Goal: Task Accomplishment & Management: Complete application form

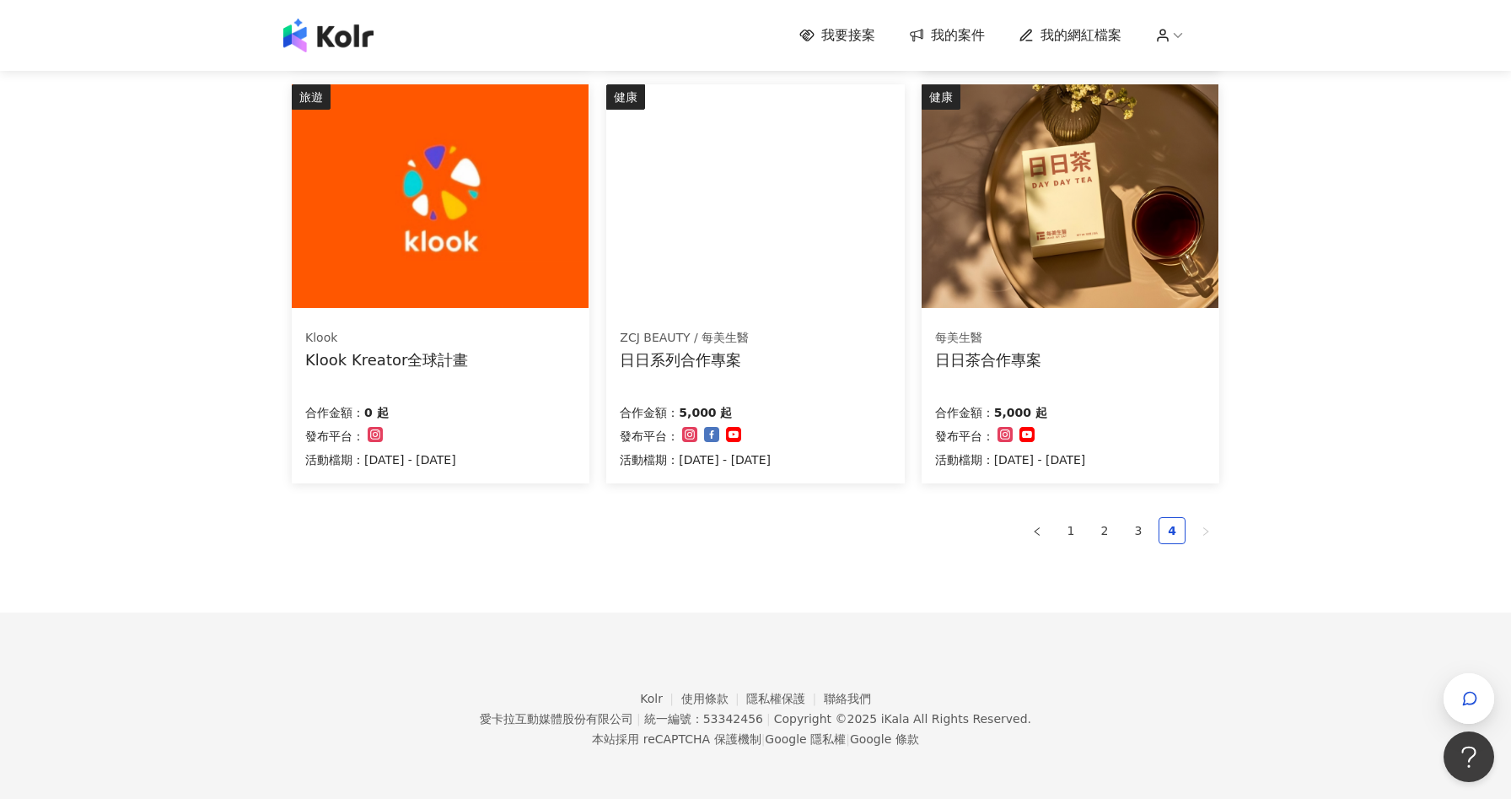
scroll to position [590, 0]
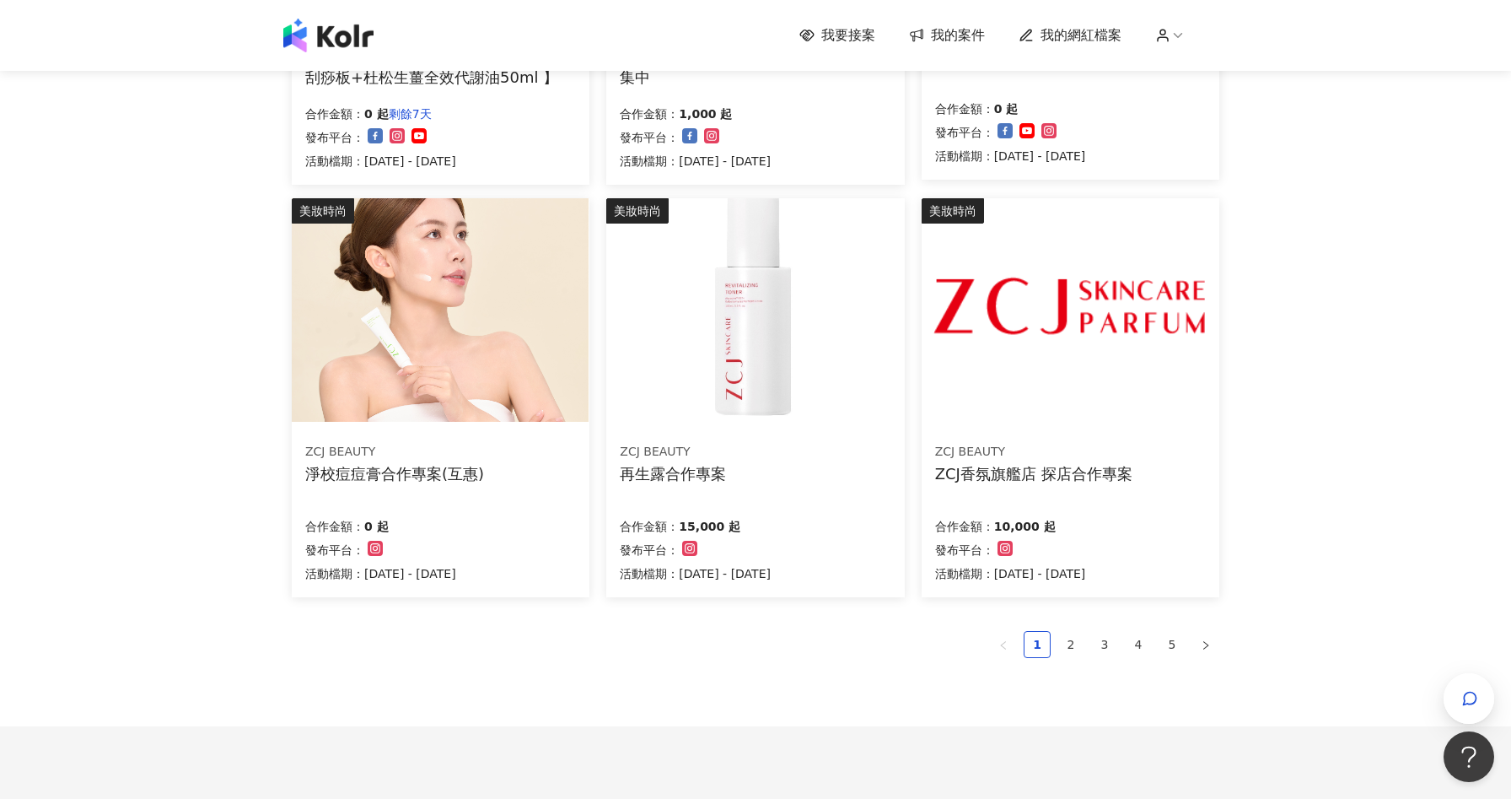
scroll to position [926, 0]
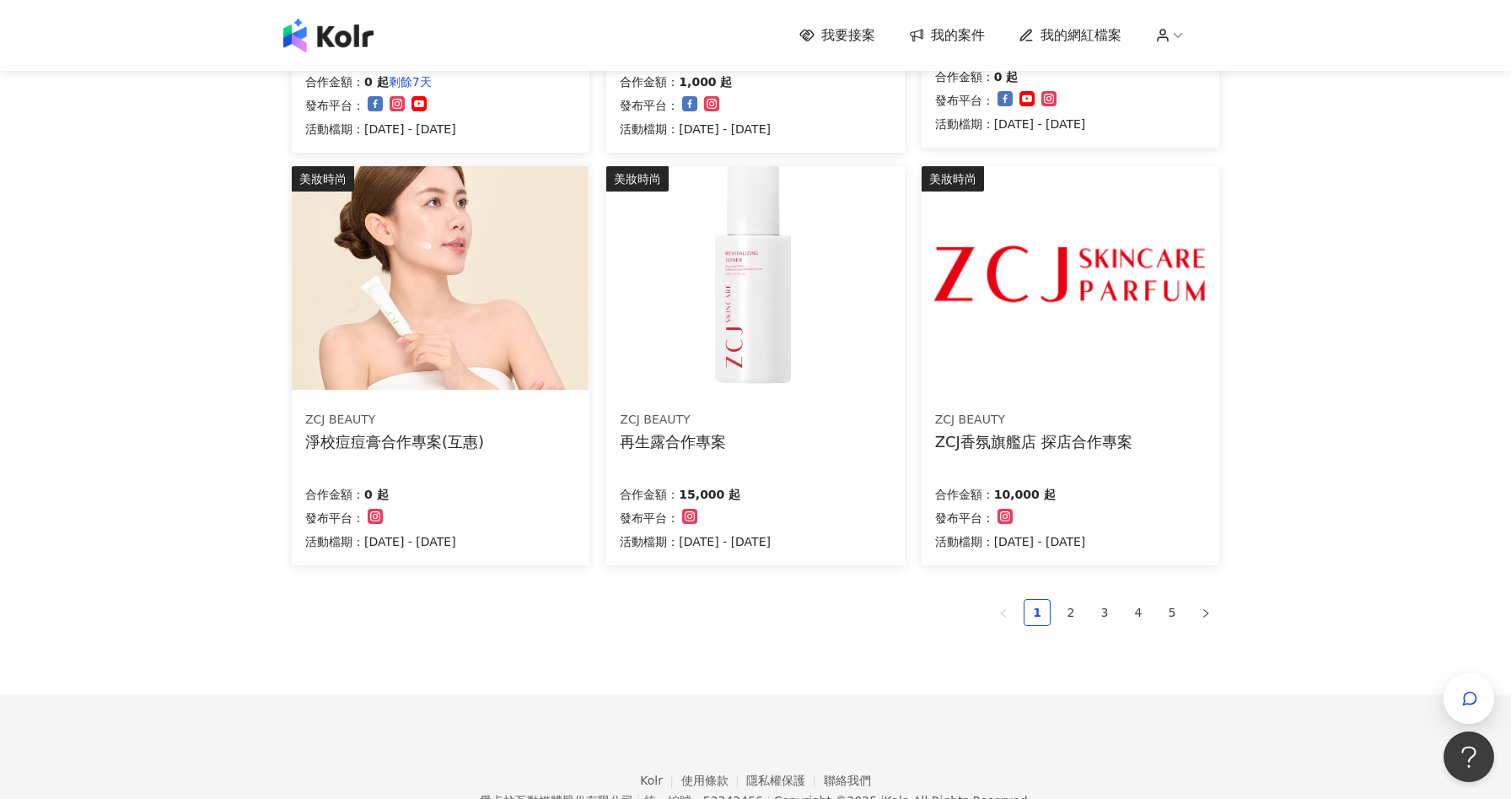
click at [857, 460] on div "ZCJ BEAUTY 再生露合作專案 合作金額： 15,000 起 發布平台： 活動檔期：2025/10/2 - 2025/11/1" at bounding box center [755, 480] width 298 height 169
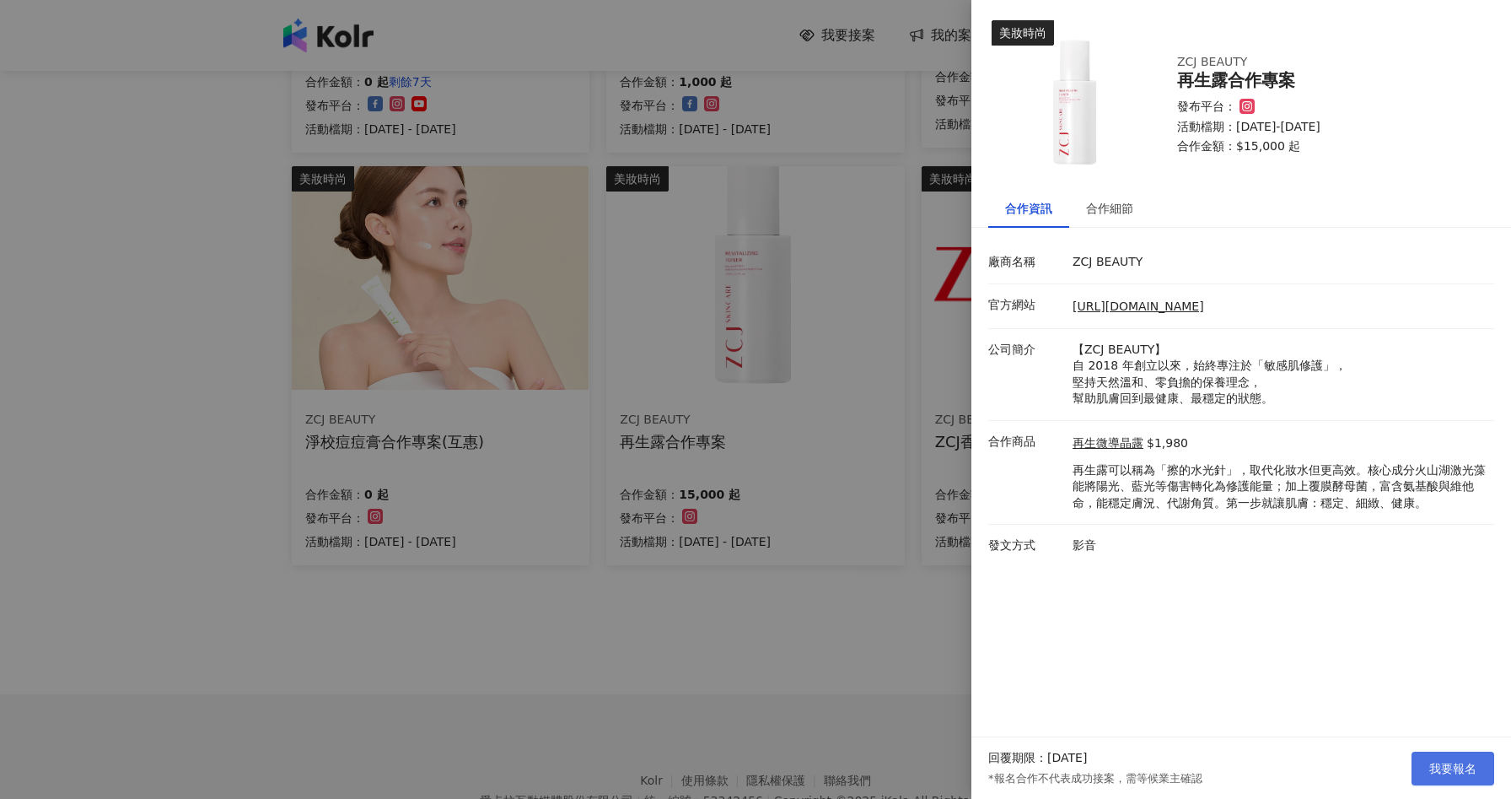
click at [1448, 767] on span "我要報名" at bounding box center [1452, 768] width 47 height 13
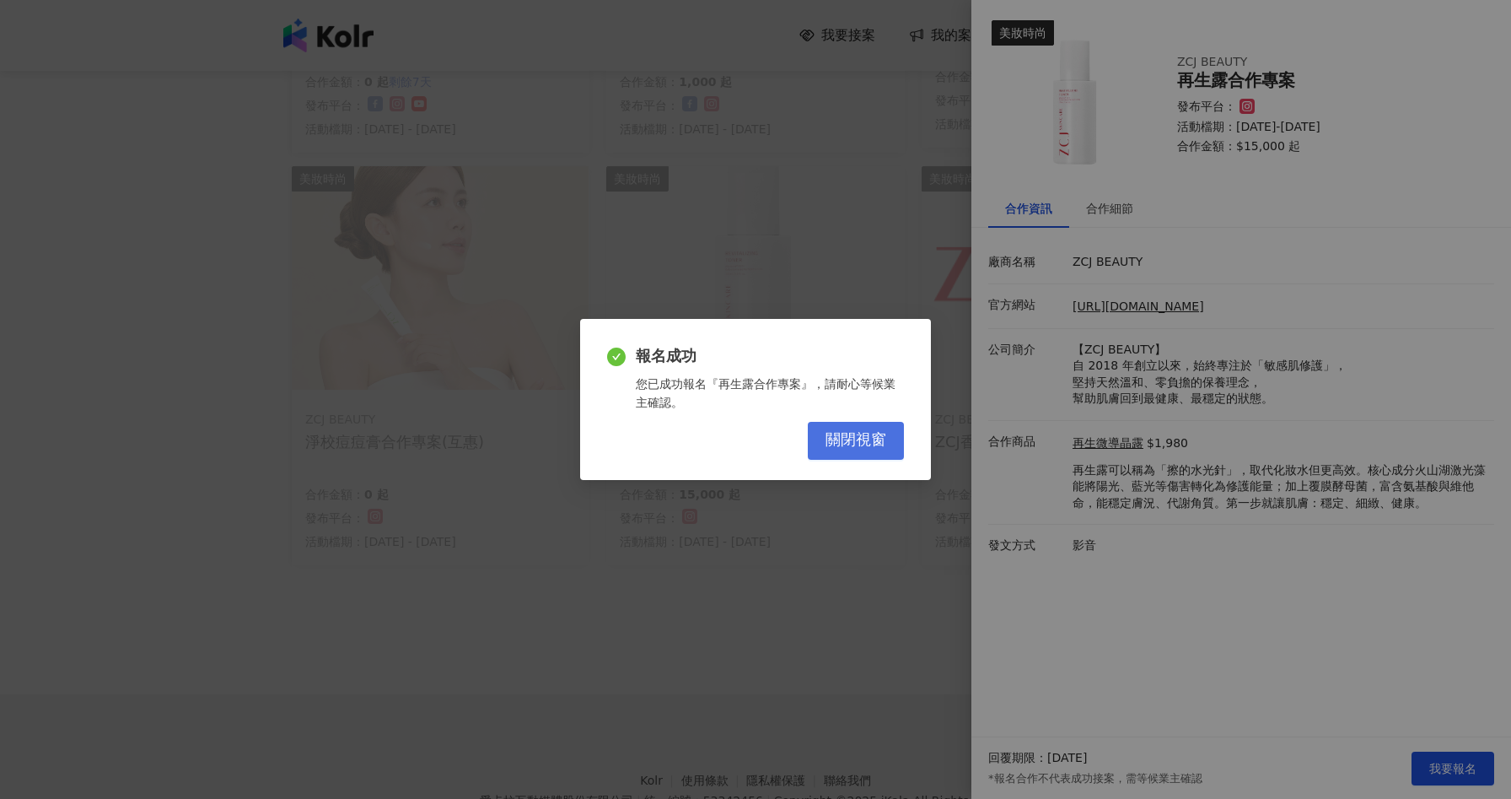
click at [884, 438] on span "關閉視窗" at bounding box center [856, 440] width 61 height 19
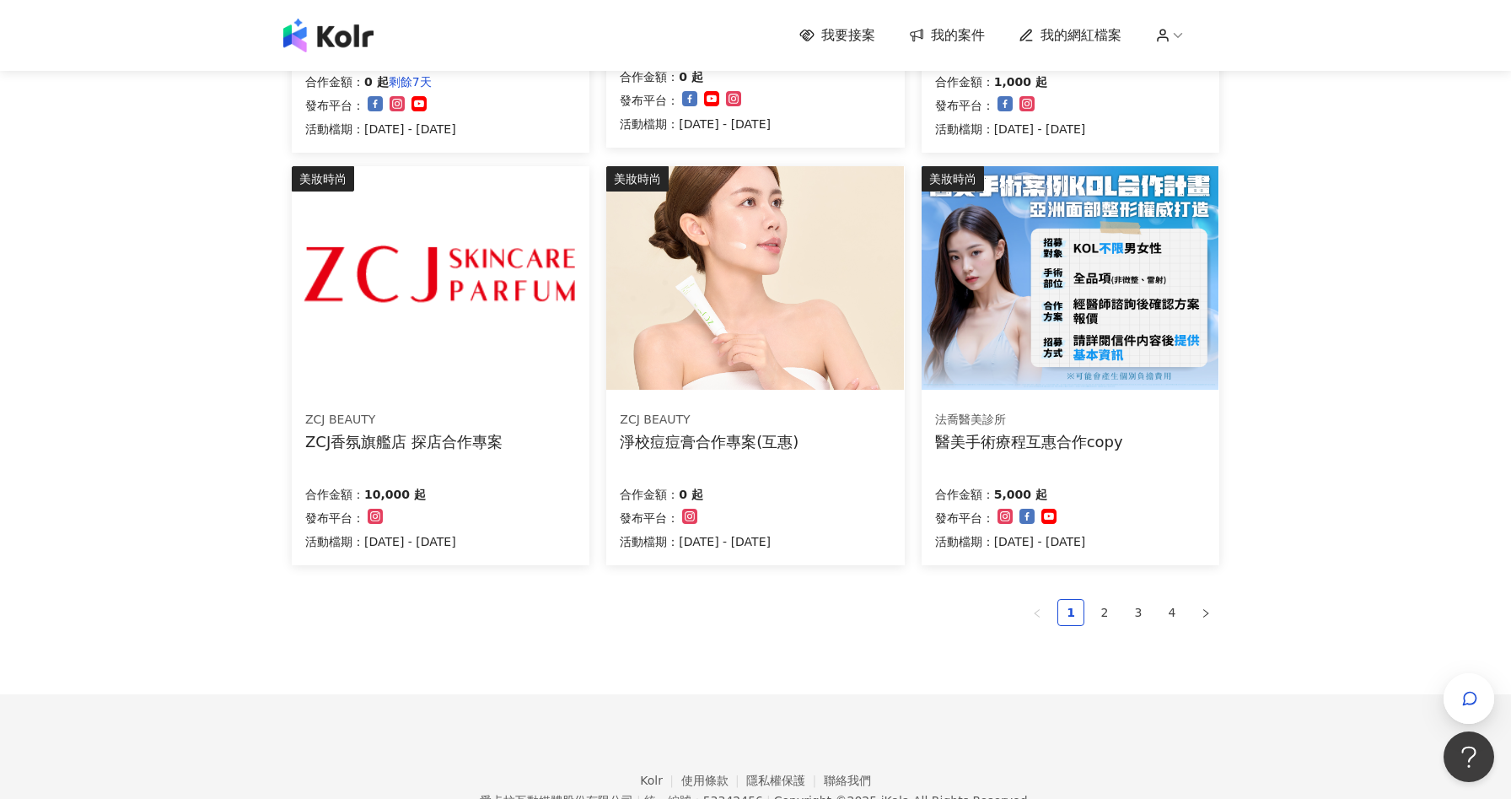
click at [514, 510] on div "合作金額： 10,000 起 發布平台： 活動檔期：2025/10/2 - 2025/11/1" at bounding box center [440, 516] width 271 height 71
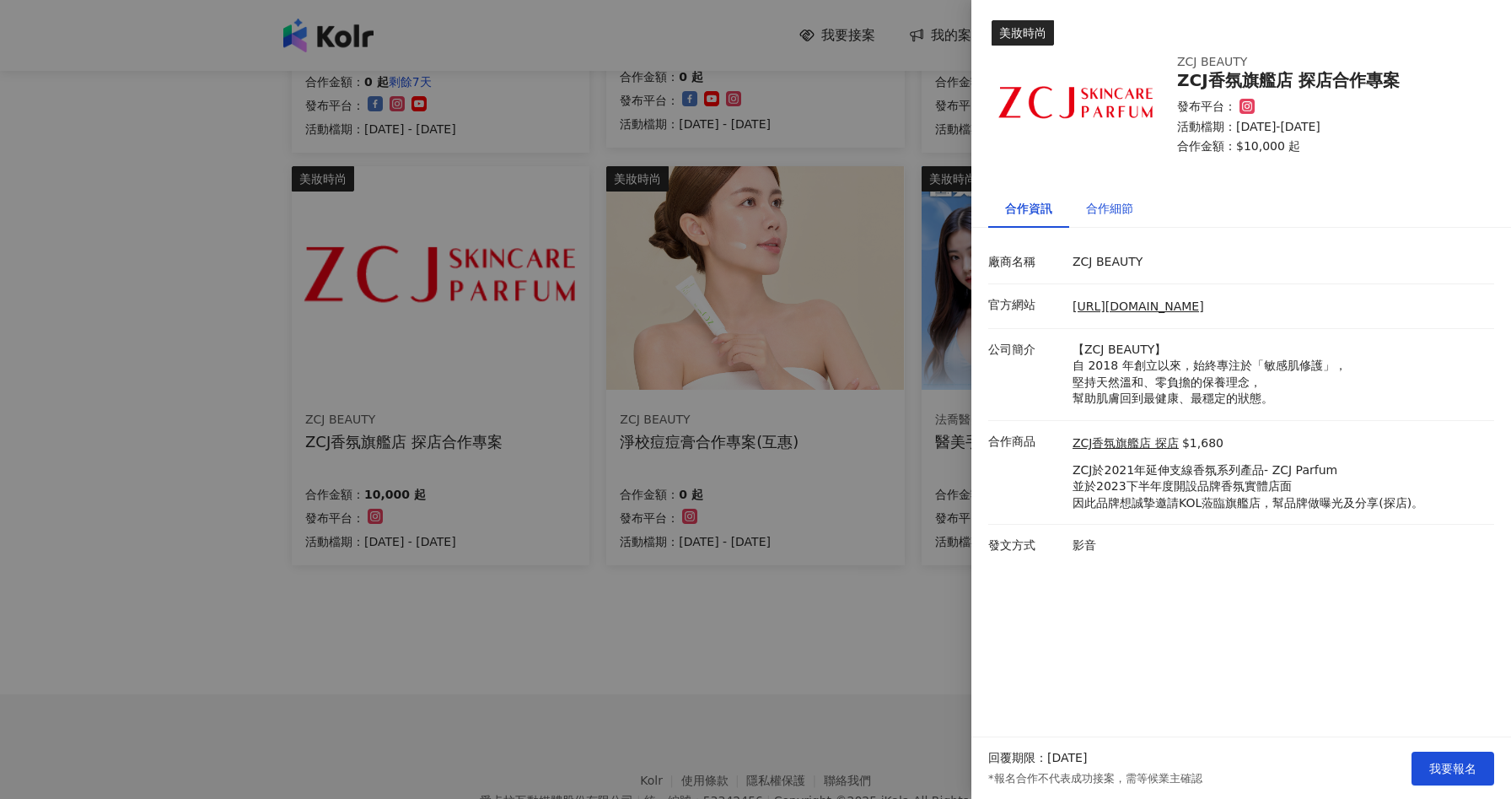
click at [1121, 207] on div "合作細節" at bounding box center [1109, 208] width 47 height 19
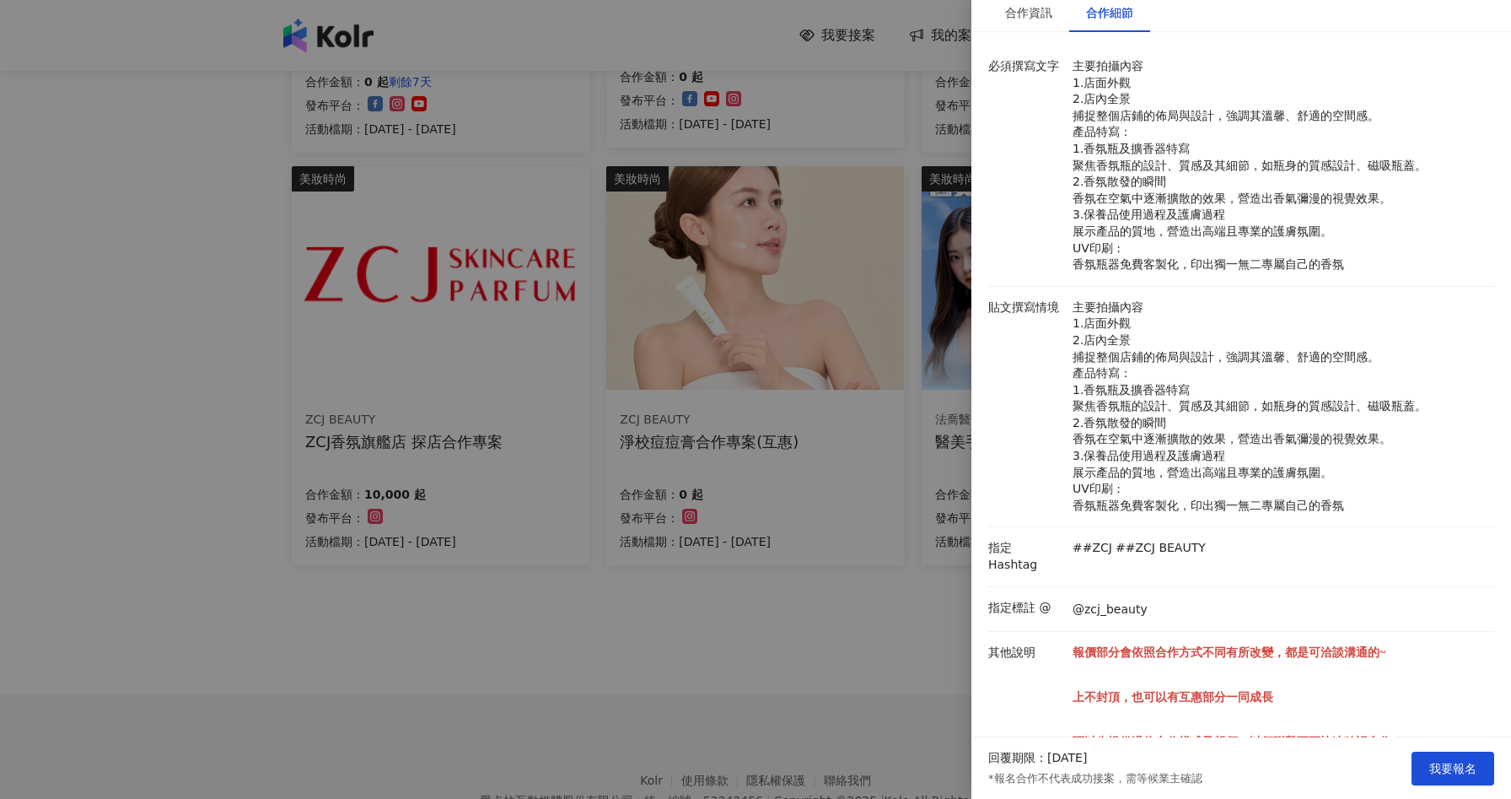
scroll to position [232, 0]
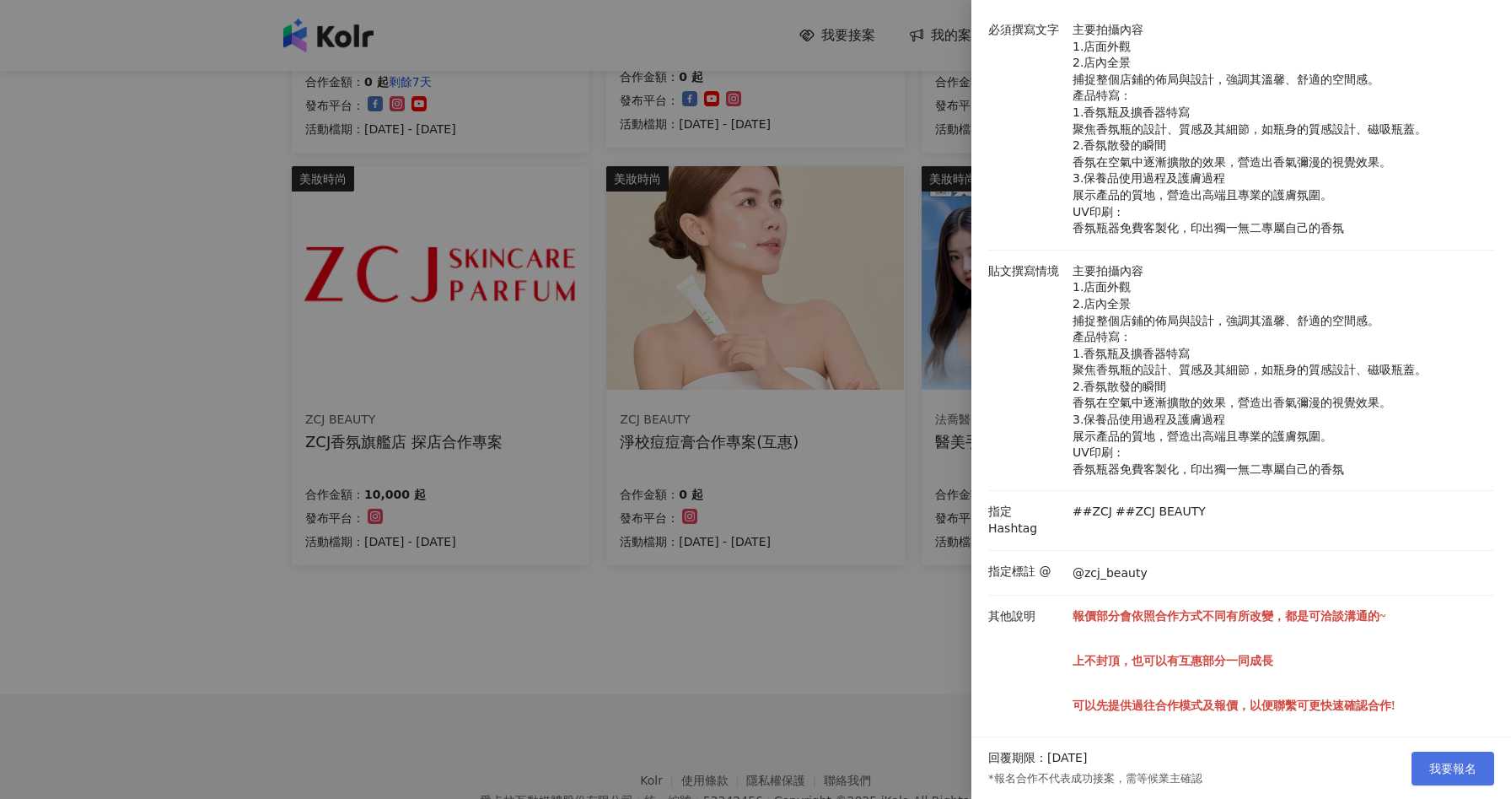
click at [1450, 769] on span "我要報名" at bounding box center [1452, 768] width 47 height 13
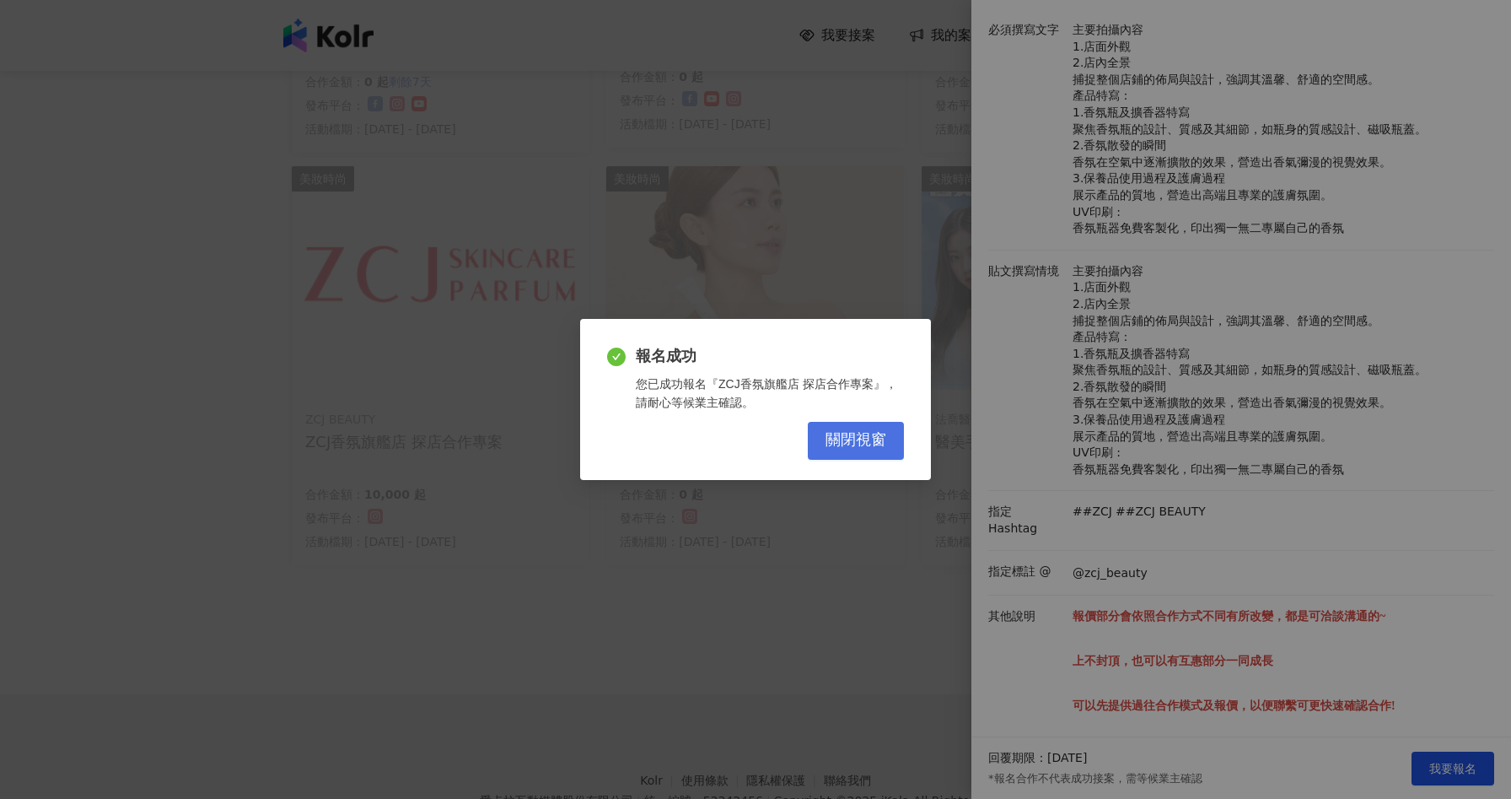
click at [859, 423] on button "關閉視窗" at bounding box center [856, 441] width 96 height 38
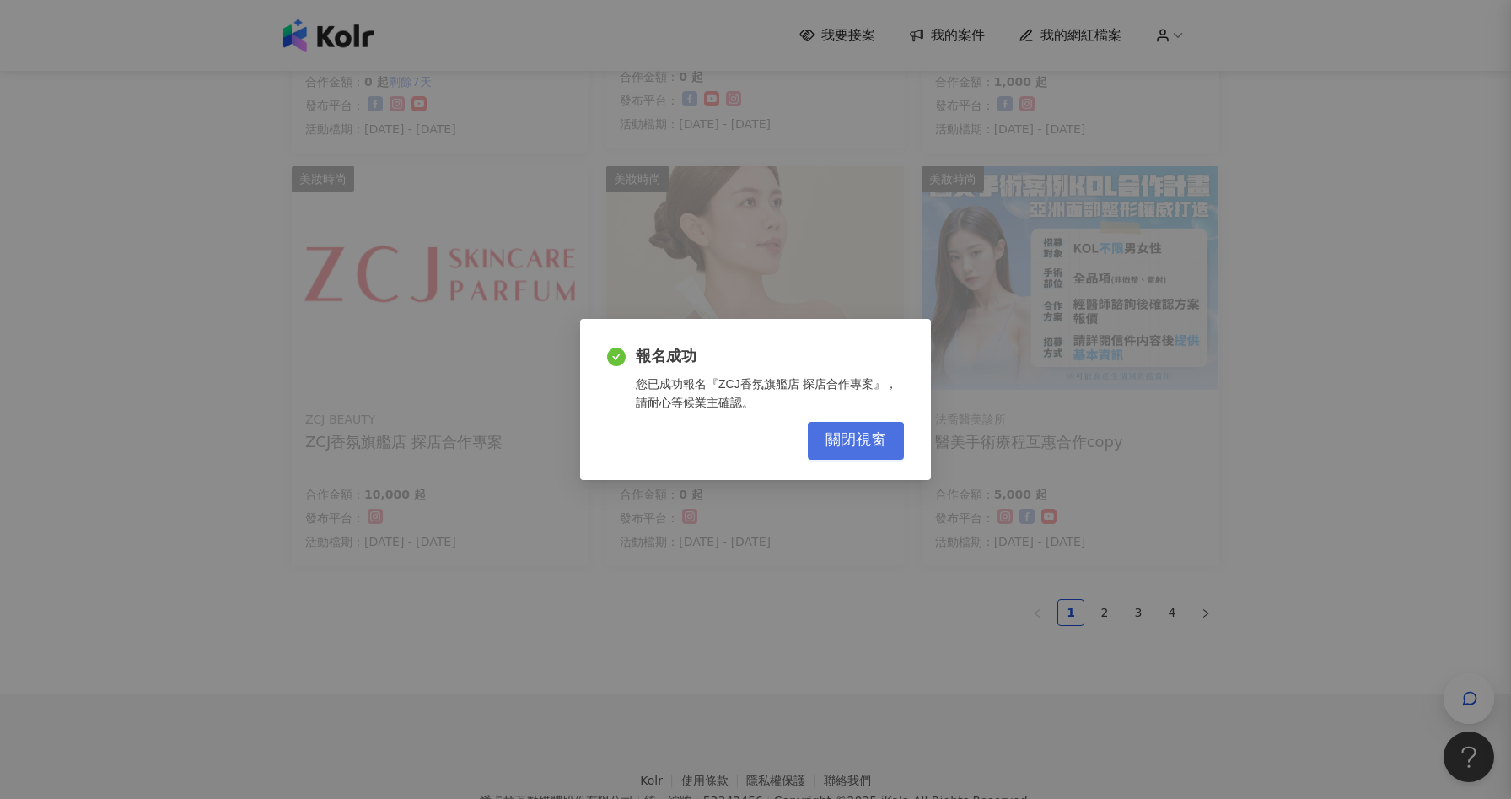
scroll to position [0, 0]
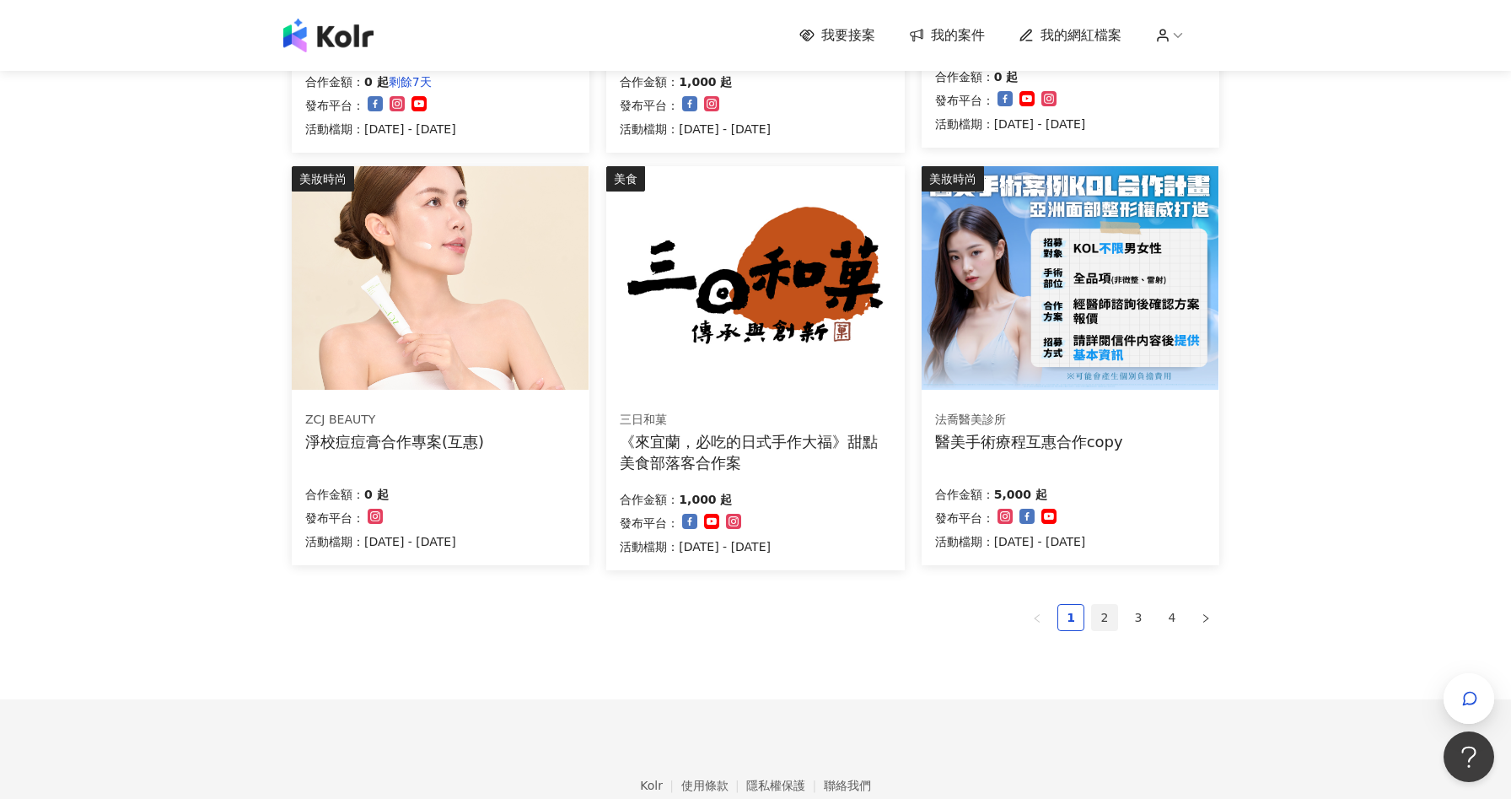
click at [1110, 616] on link "2" at bounding box center [1104, 617] width 25 height 25
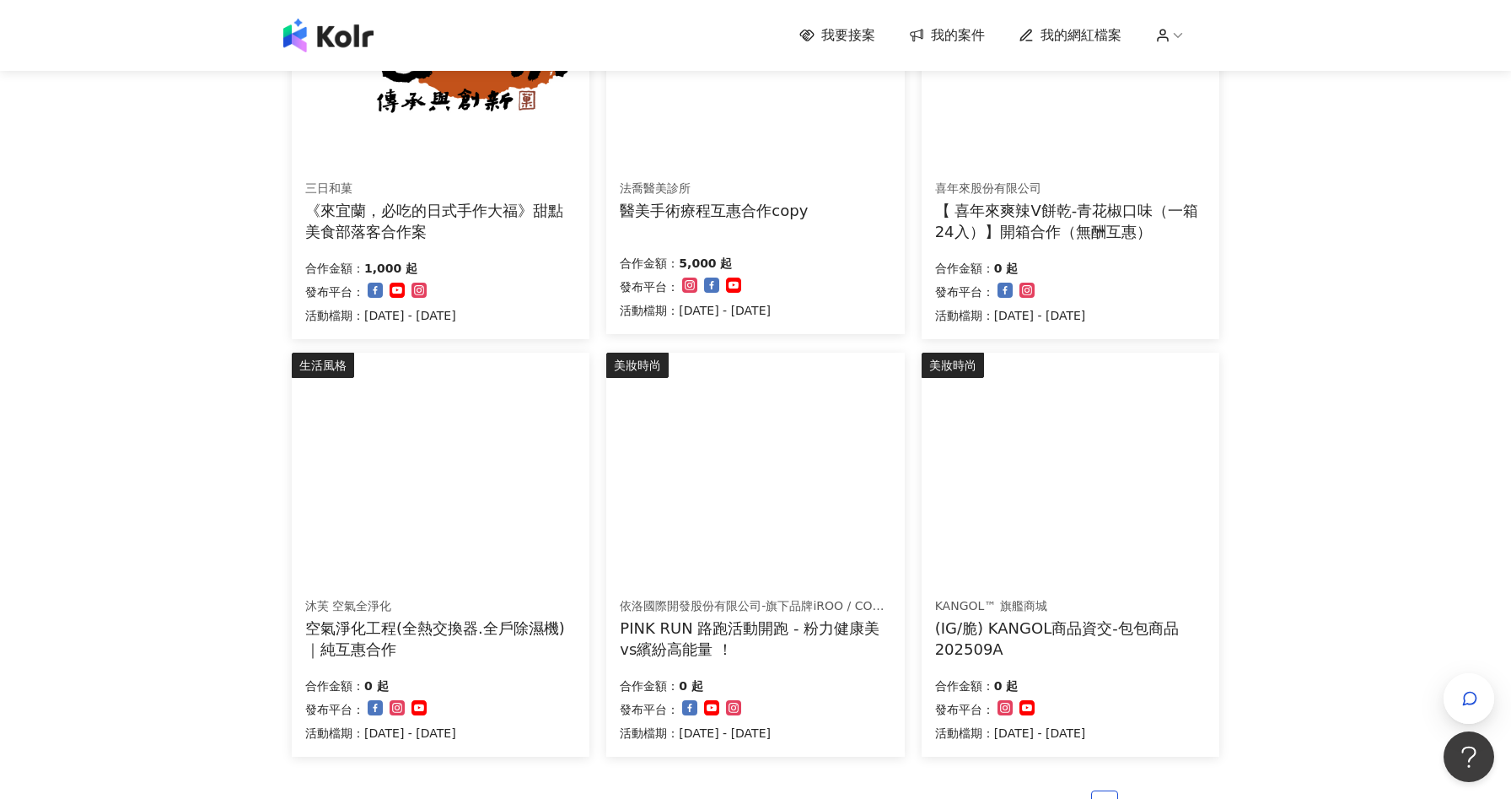
scroll to position [878, 0]
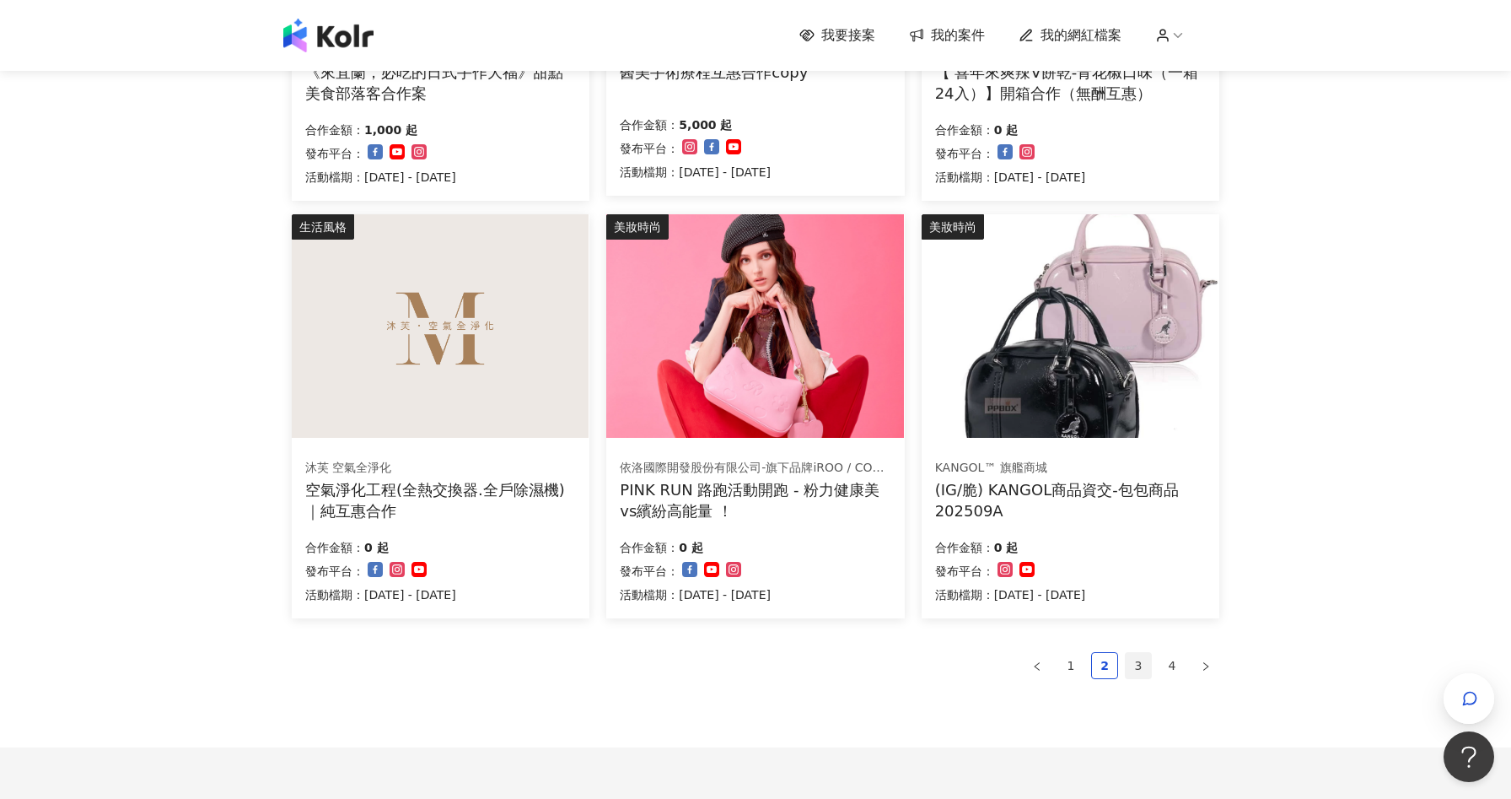
click at [1138, 657] on link "3" at bounding box center [1138, 665] width 25 height 25
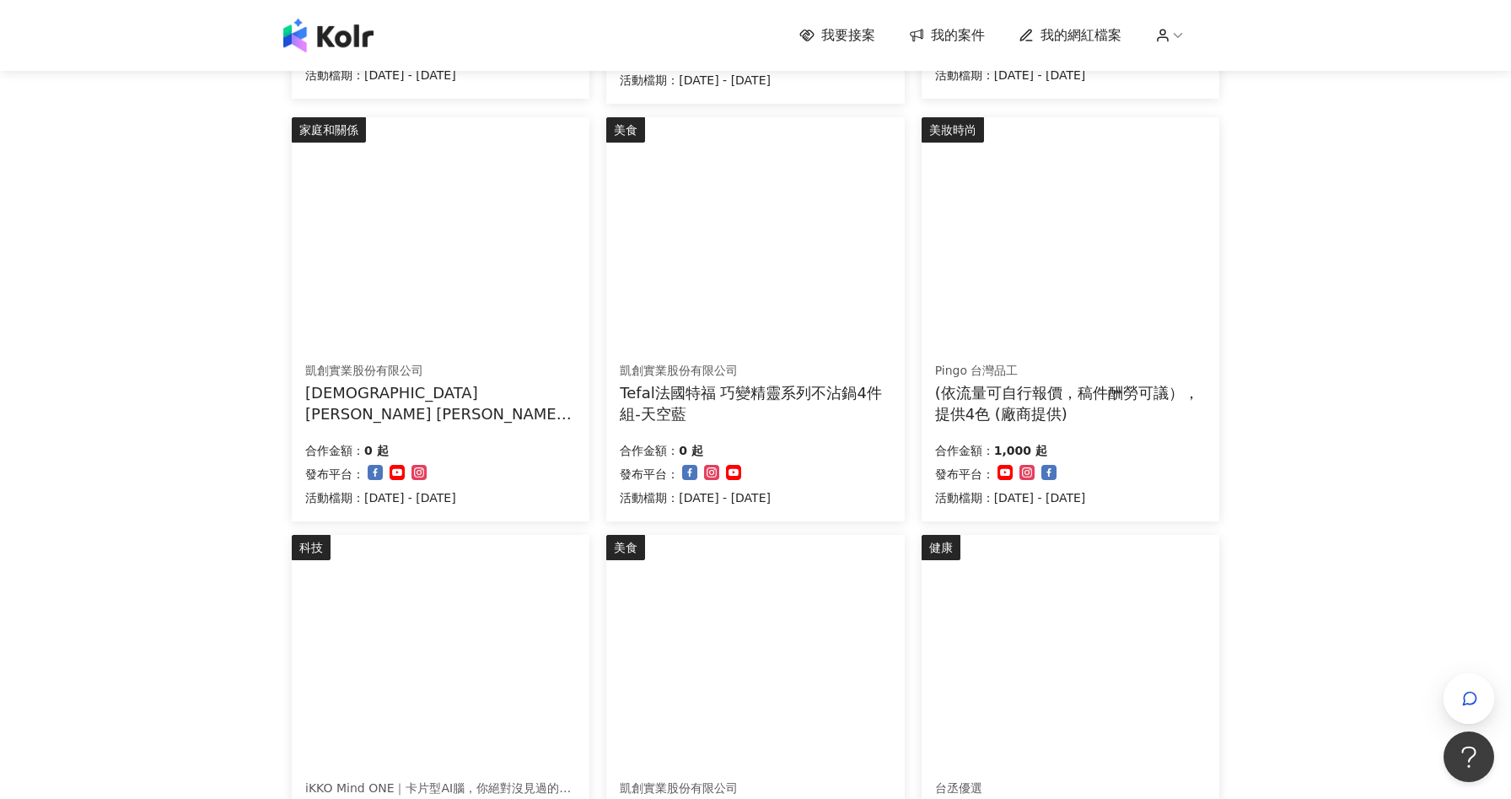
scroll to position [669, 0]
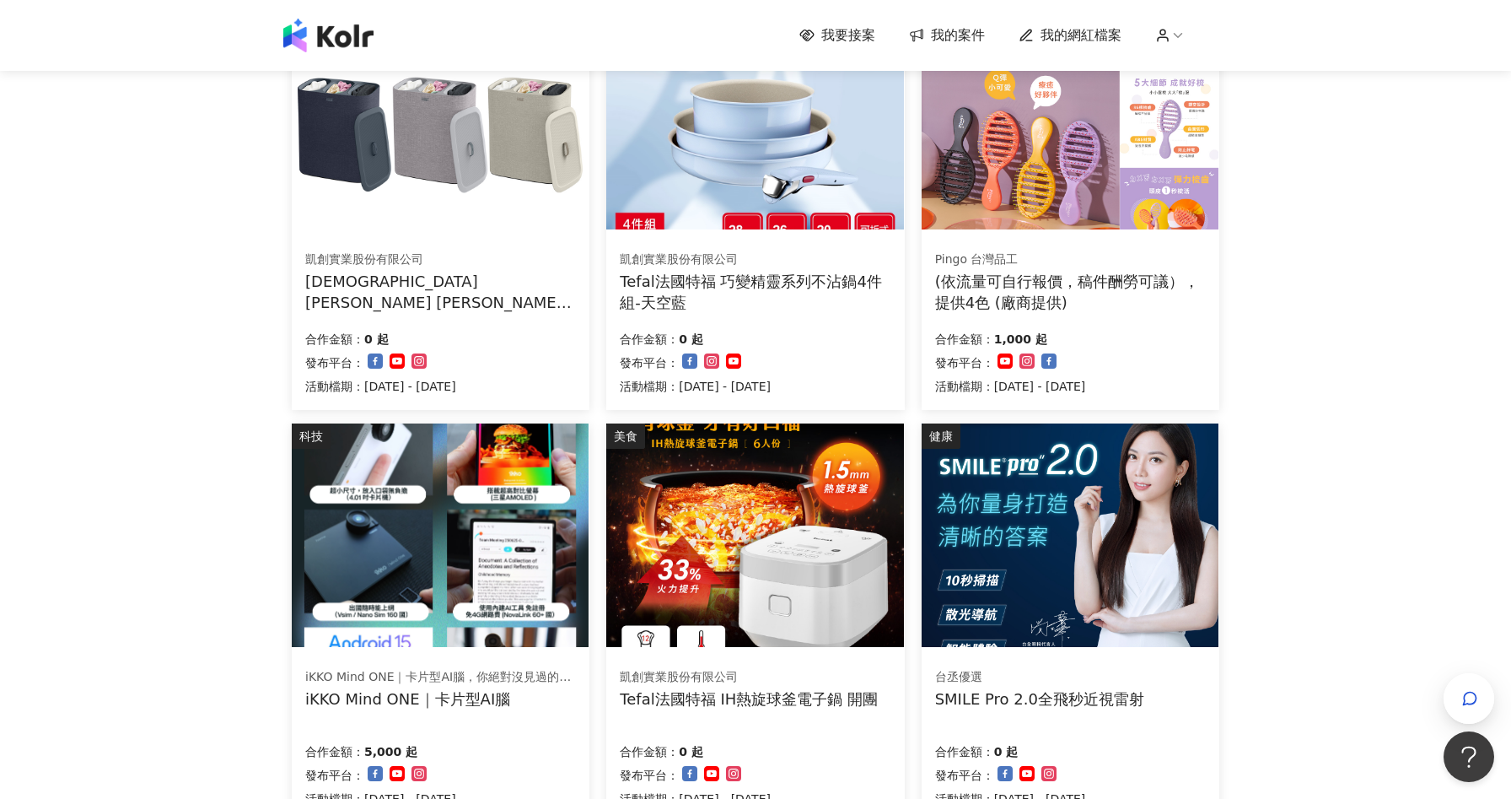
click at [449, 326] on div "合作金額： 0 起" at bounding box center [380, 338] width 151 height 24
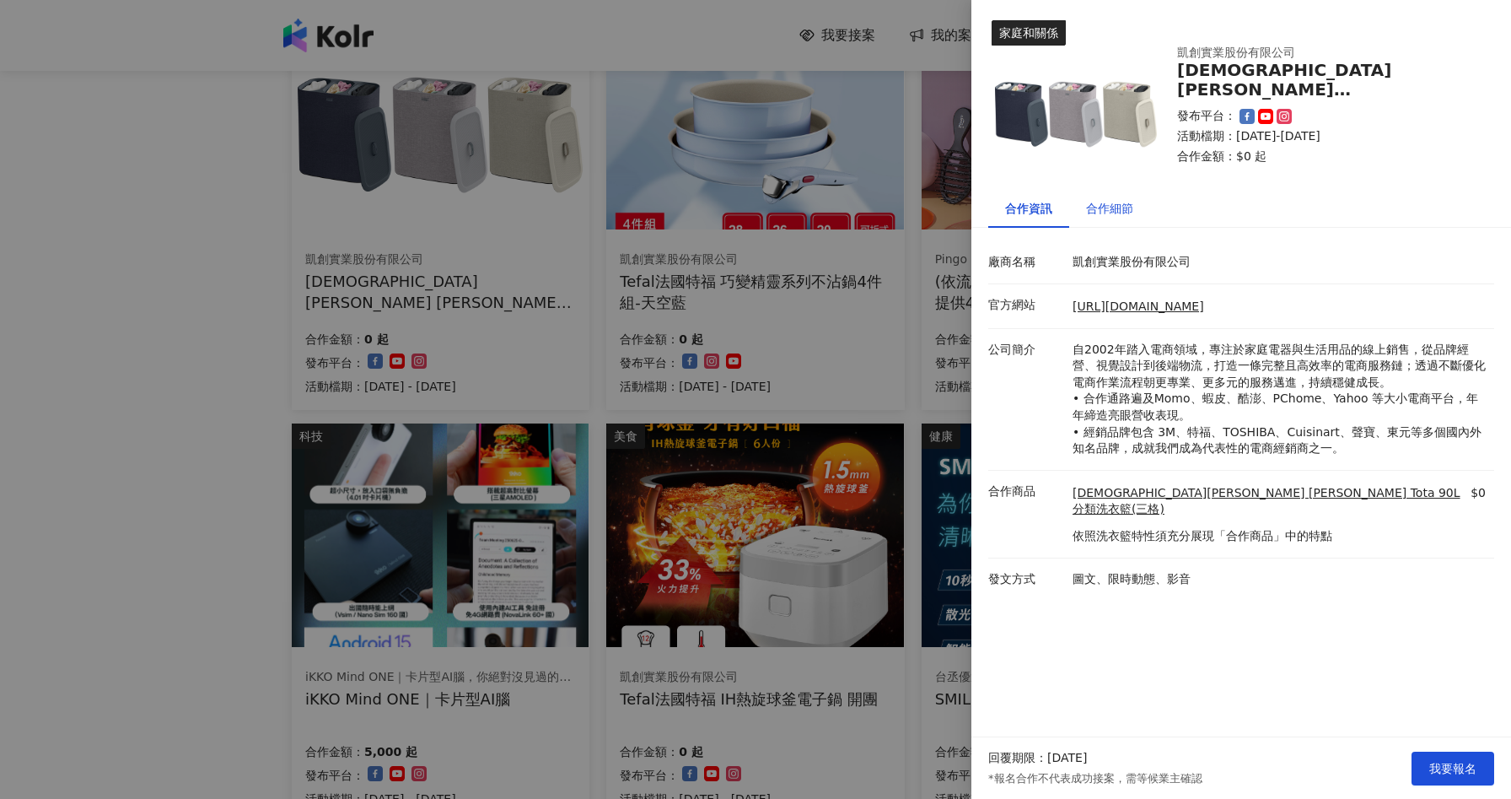
click at [1112, 213] on div "合作細節" at bounding box center [1109, 208] width 47 height 19
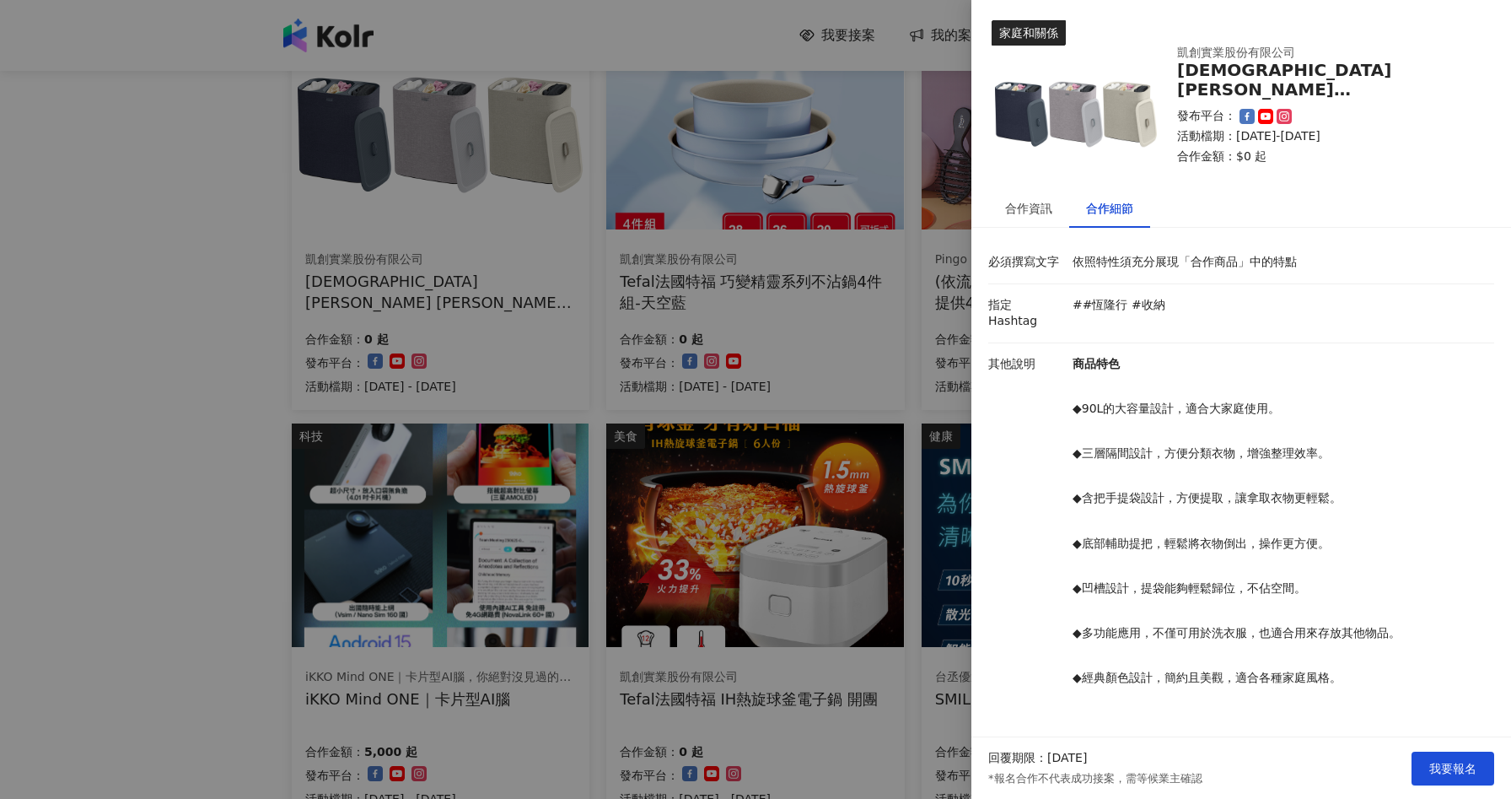
click at [198, 525] on div at bounding box center [755, 399] width 1511 height 799
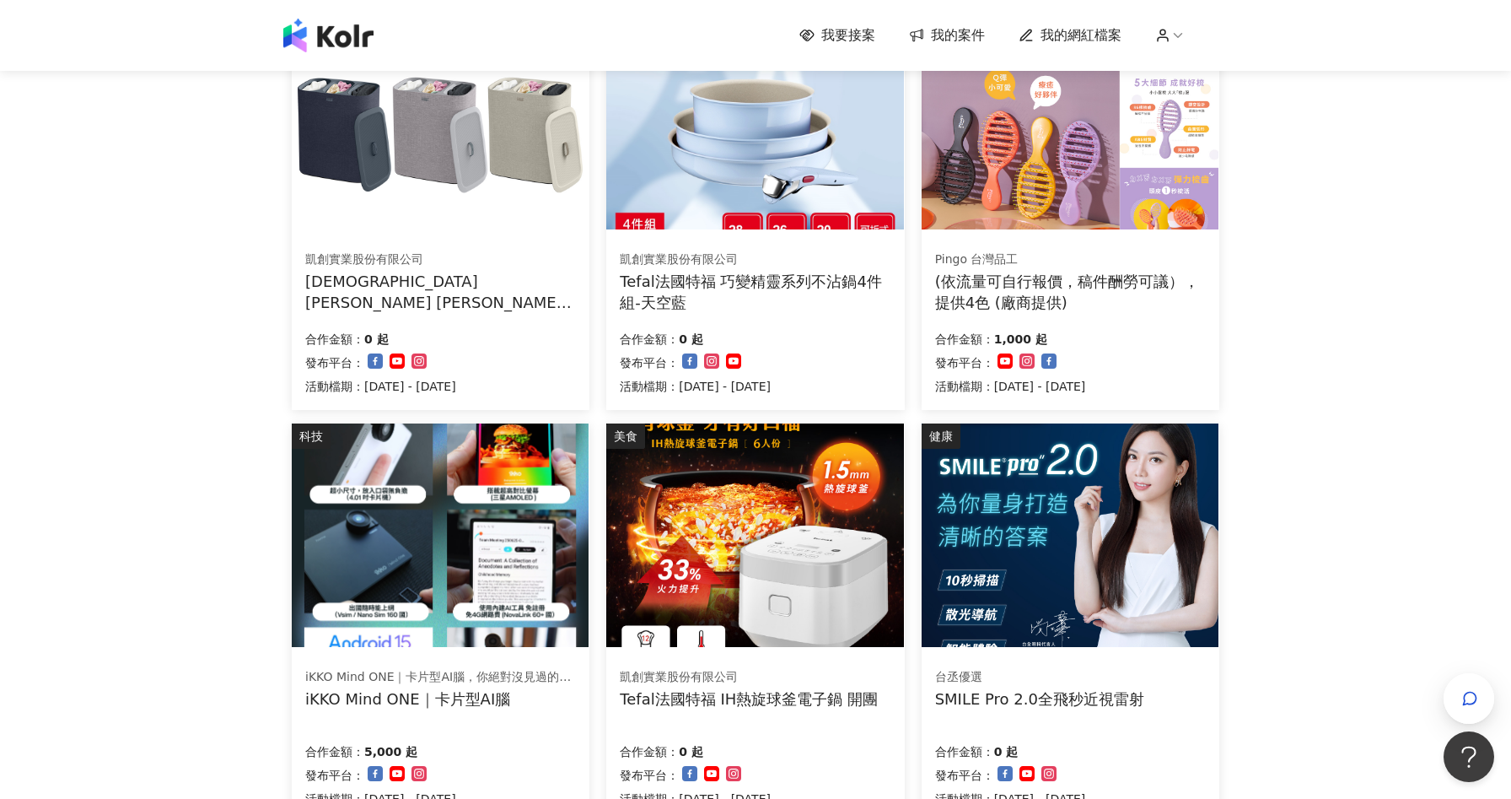
scroll to position [1003, 0]
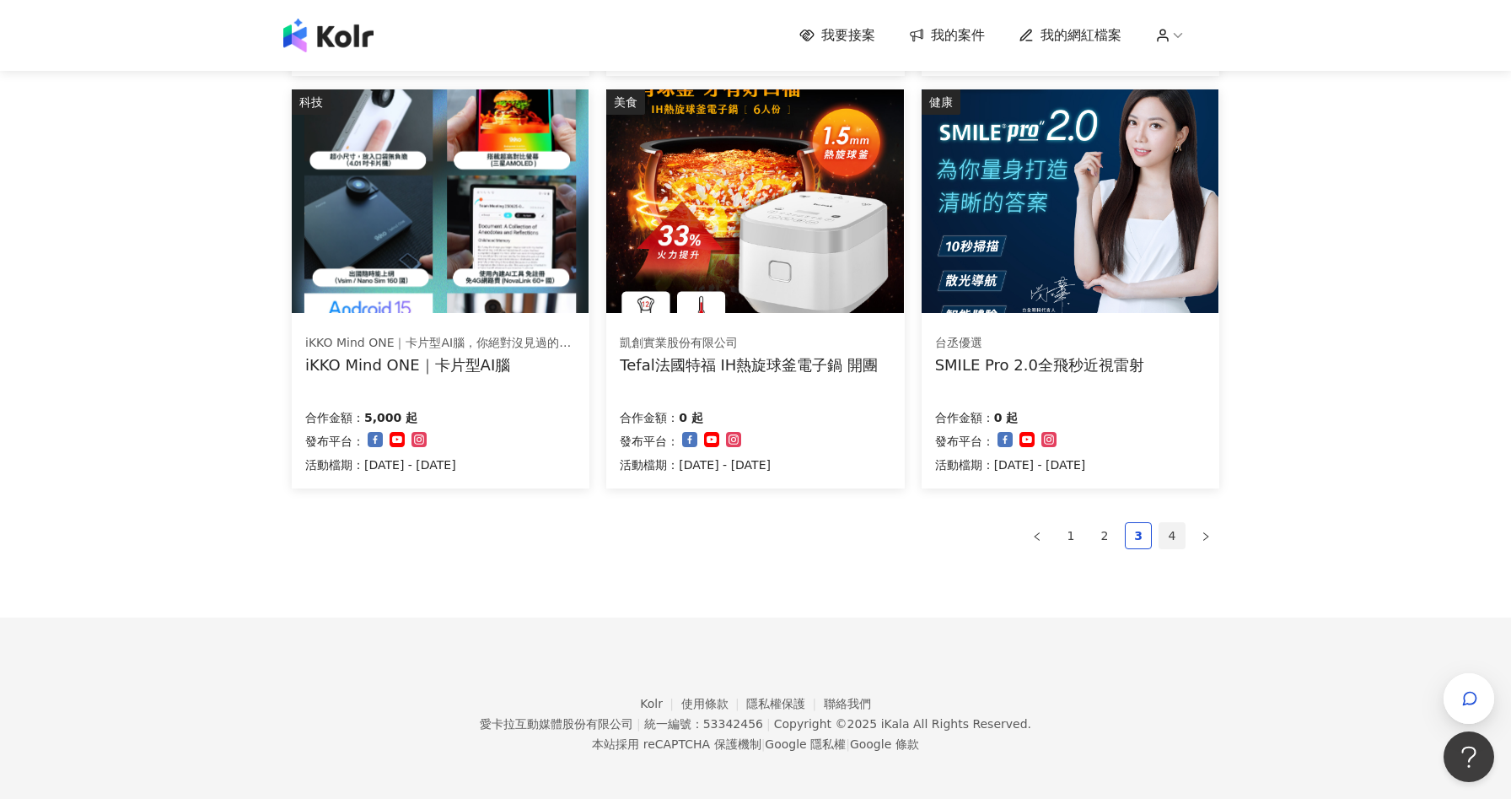
click at [1168, 529] on link "4" at bounding box center [1172, 535] width 25 height 25
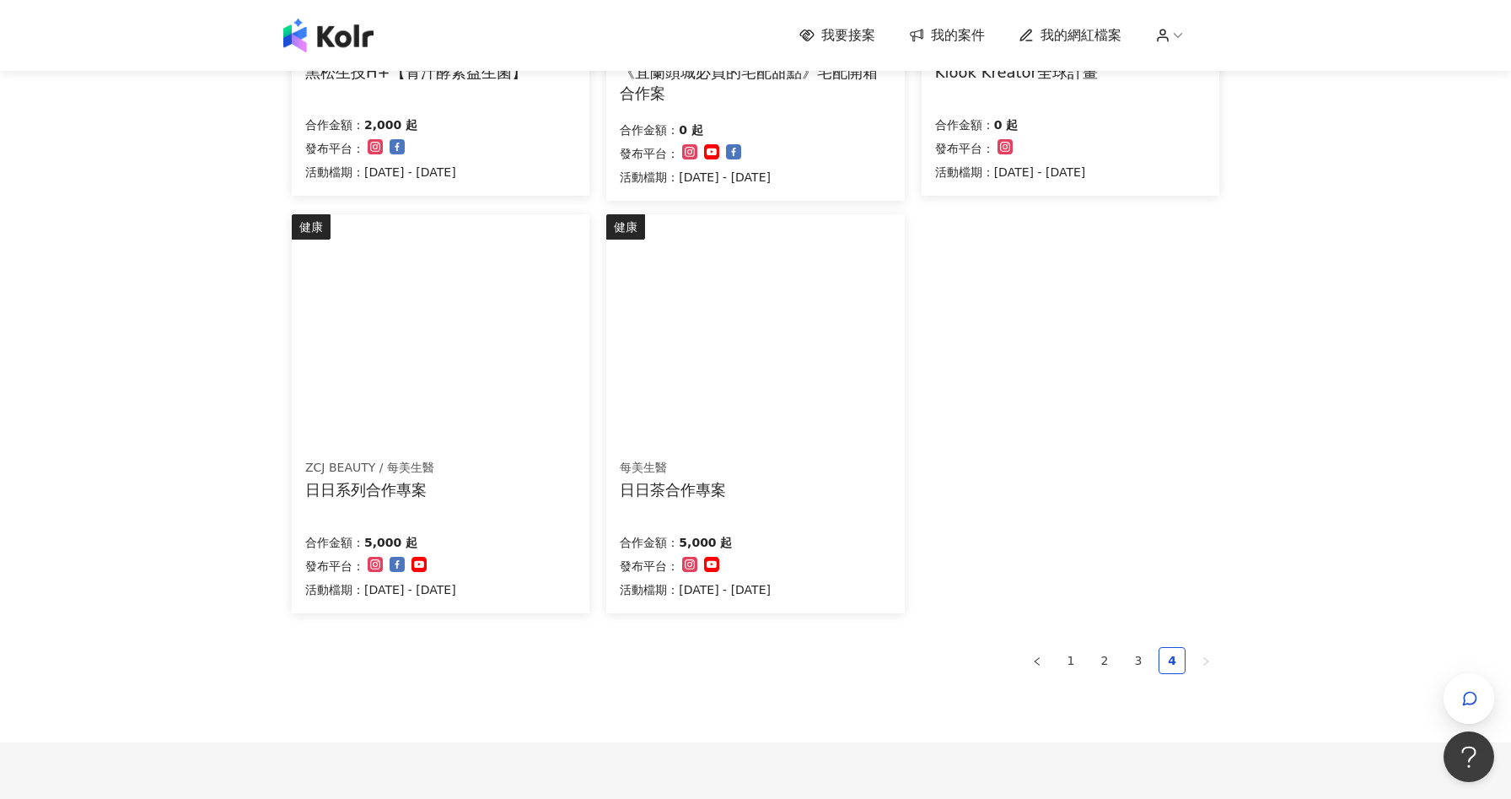
scroll to position [939, 0]
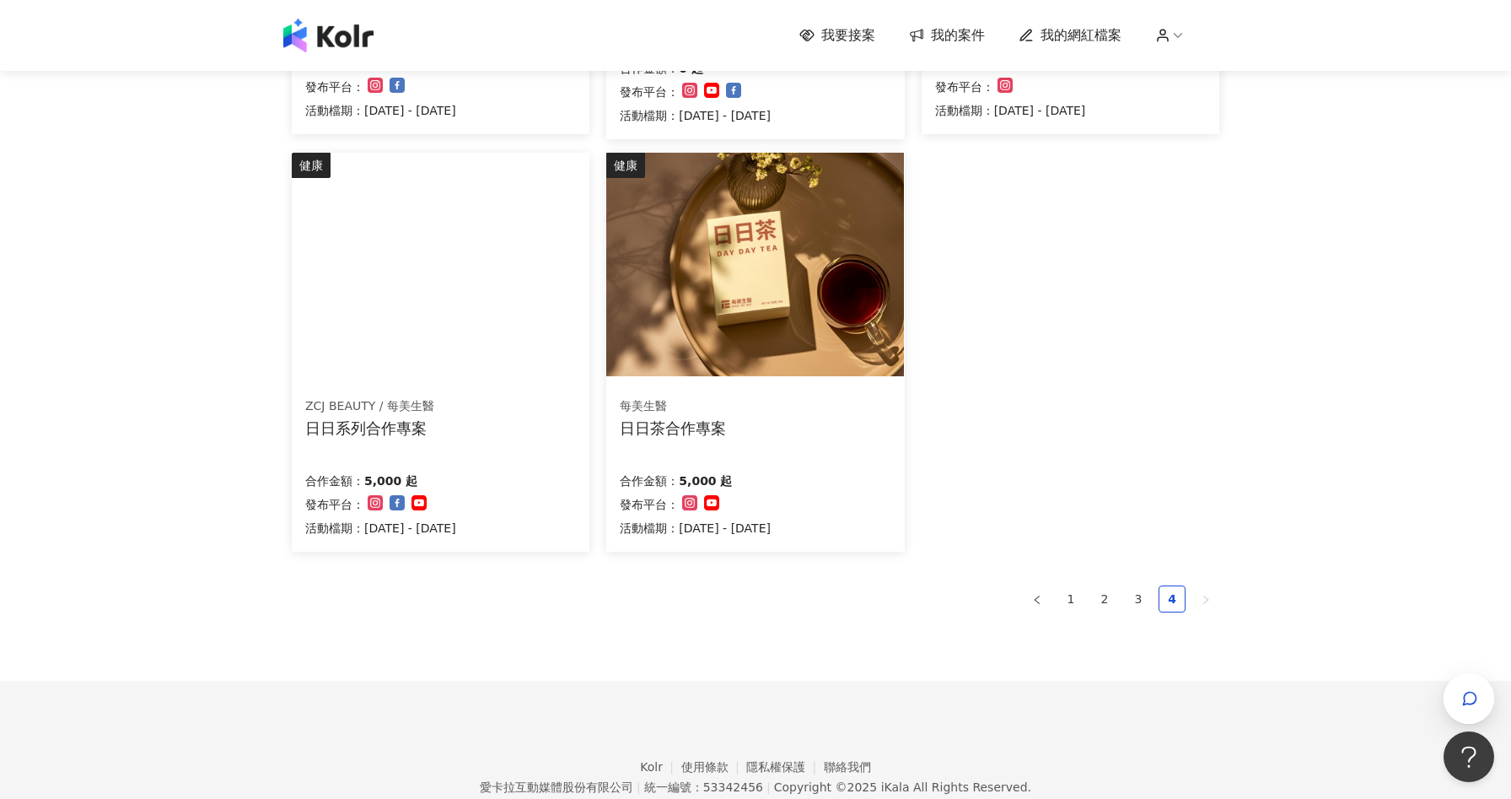
click at [527, 484] on div "合作金額： 5,000 起 發布平台： 活動檔期：2025/1/1 - 2025/12/31" at bounding box center [440, 502] width 271 height 71
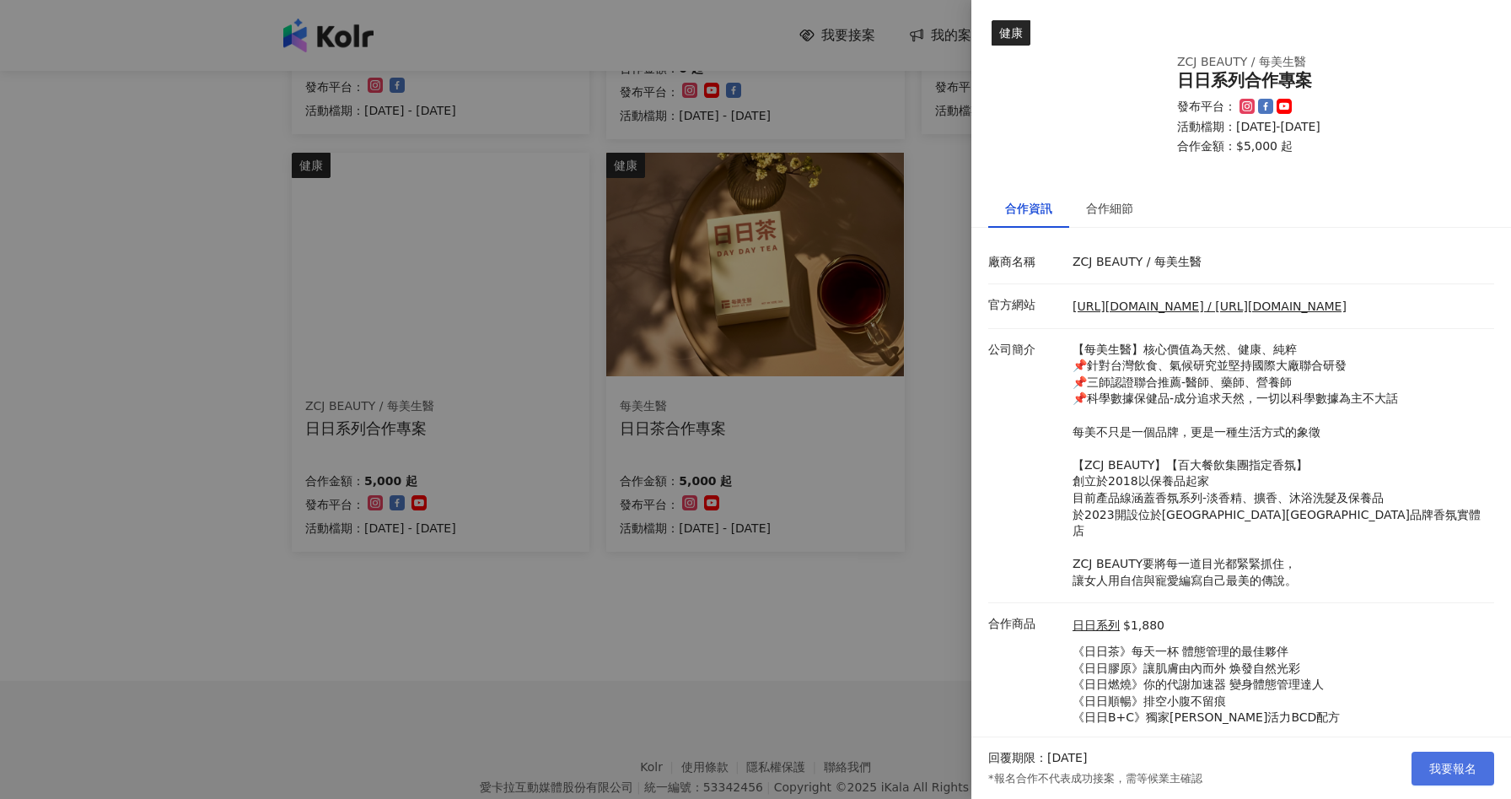
click at [1461, 767] on span "我要報名" at bounding box center [1452, 768] width 47 height 13
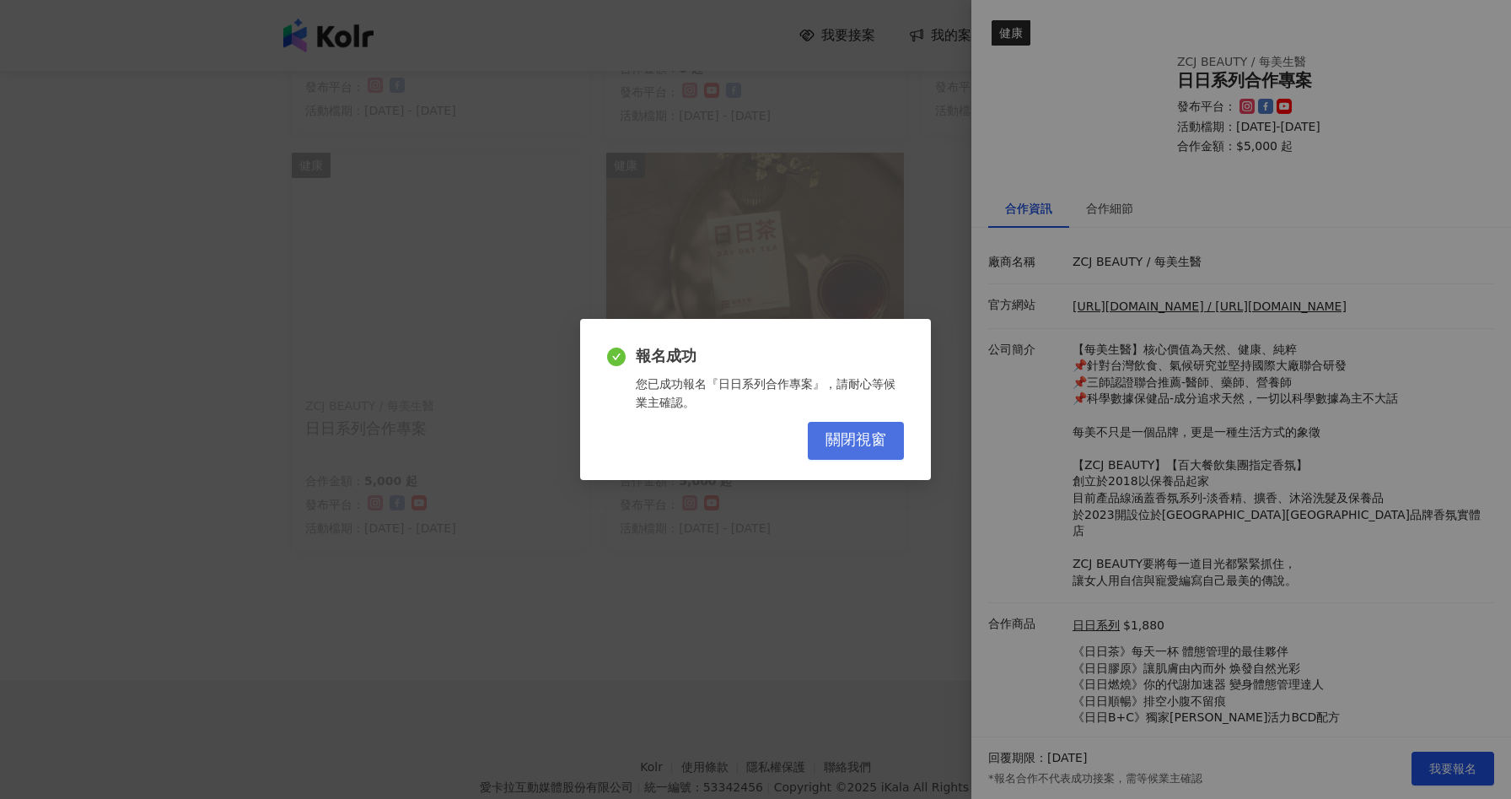
click at [878, 444] on span "關閉視窗" at bounding box center [856, 440] width 61 height 19
